Goal: Navigation & Orientation: Find specific page/section

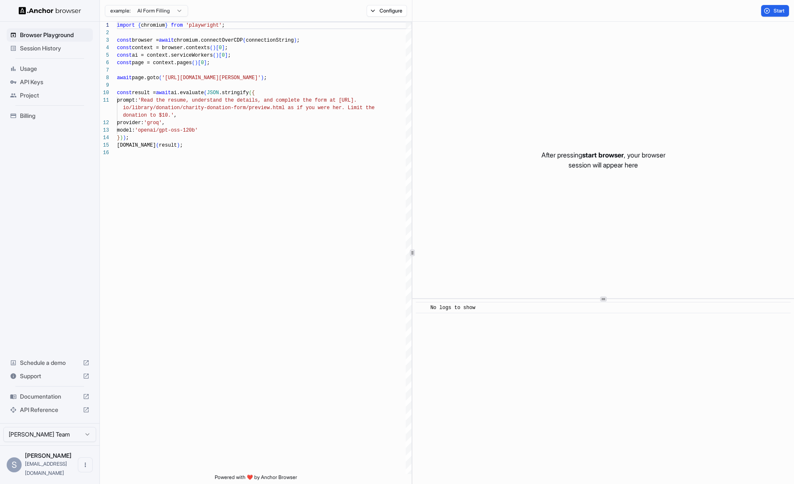
scroll to position [75, 0]
click at [47, 8] on img at bounding box center [50, 11] width 62 height 8
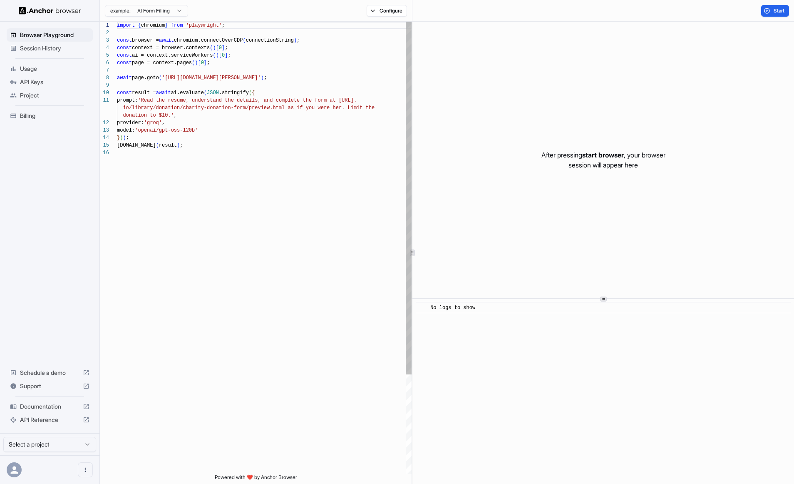
scroll to position [75, 0]
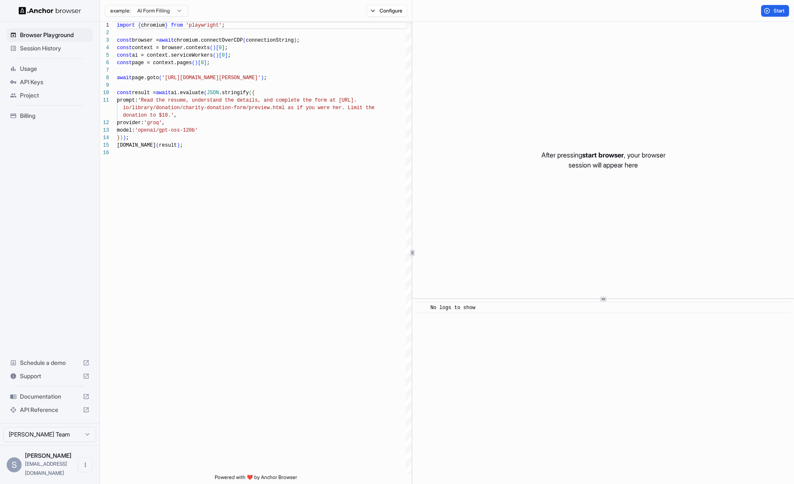
click at [718, 84] on div "After pressing start browser , your browser session will appear here" at bounding box center [603, 160] width 382 height 276
